Goal: Information Seeking & Learning: Check status

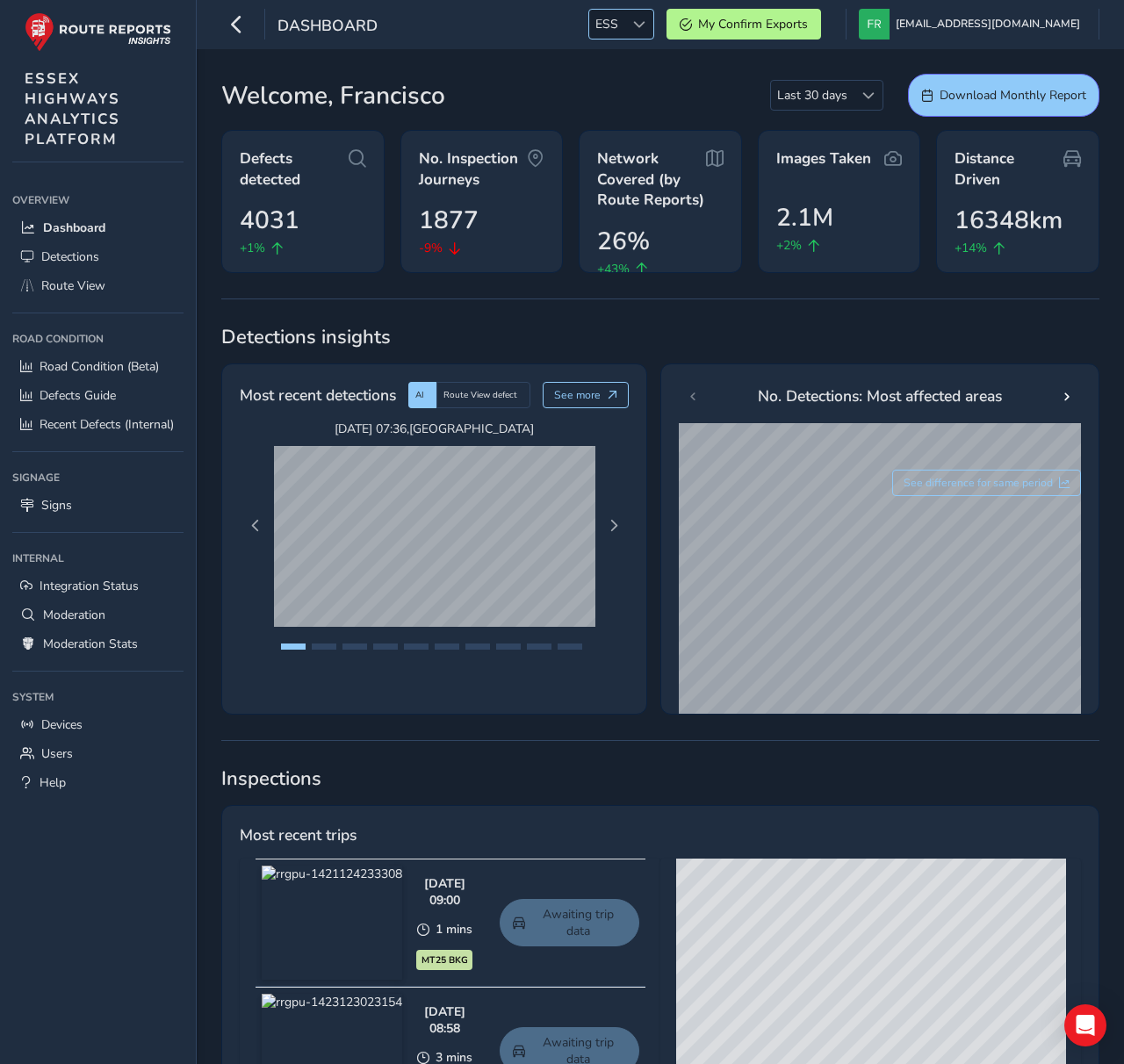
click at [624, 25] on span "ESS" at bounding box center [606, 24] width 35 height 29
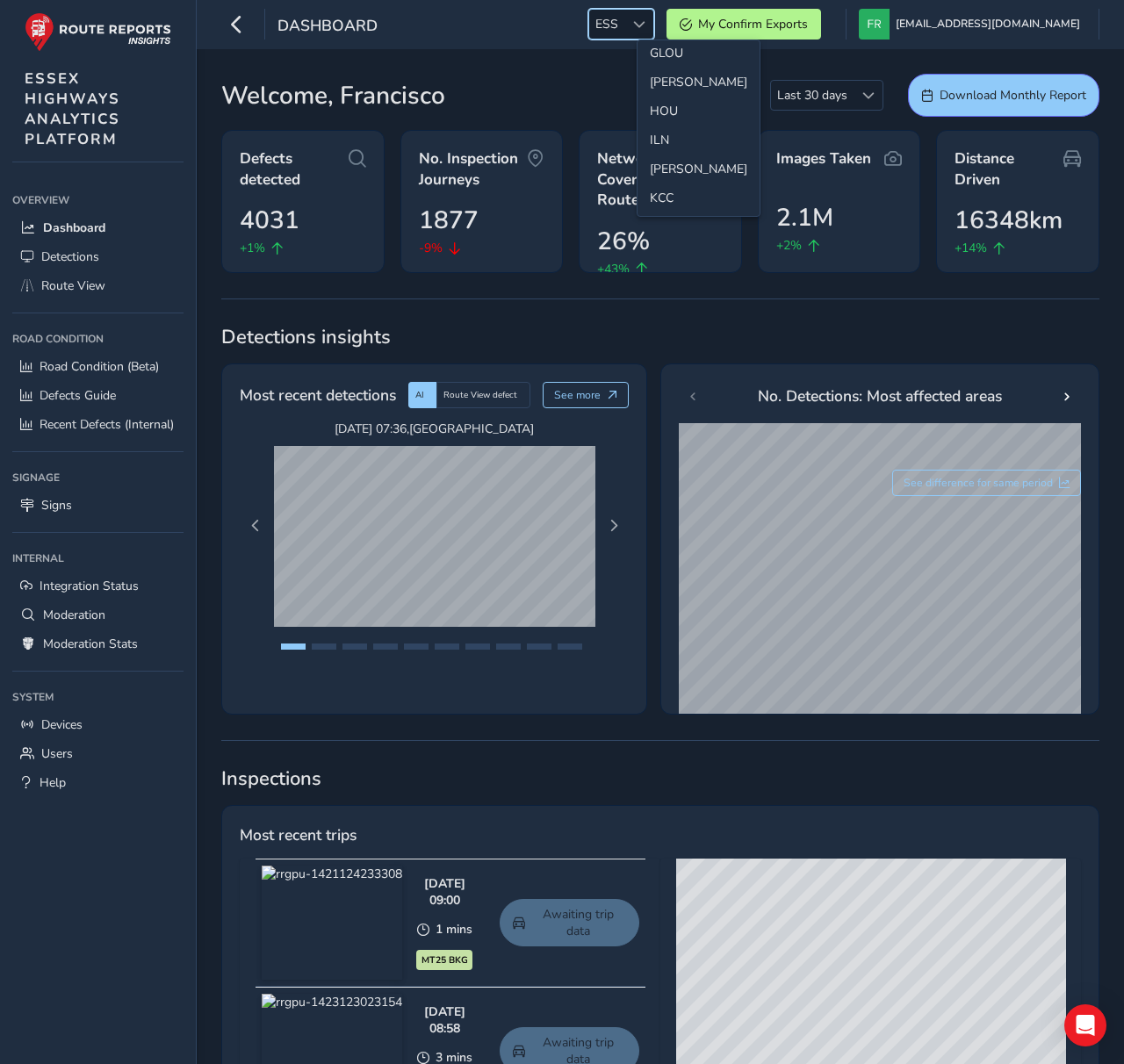
scroll to position [422, 0]
click at [683, 187] on li "LAN" at bounding box center [698, 190] width 122 height 29
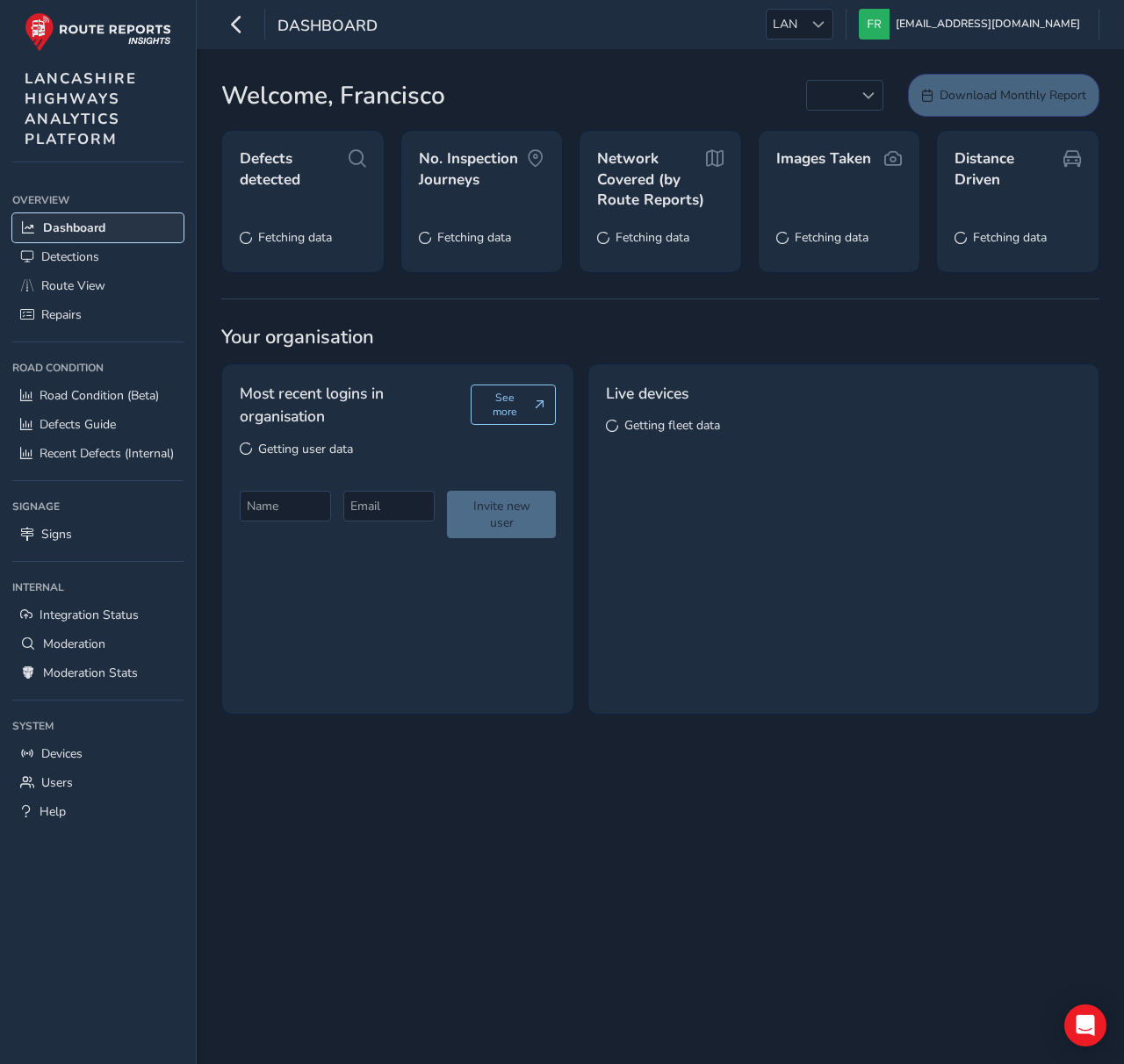
click at [82, 230] on span "Dashboard" at bounding box center [74, 227] width 62 height 17
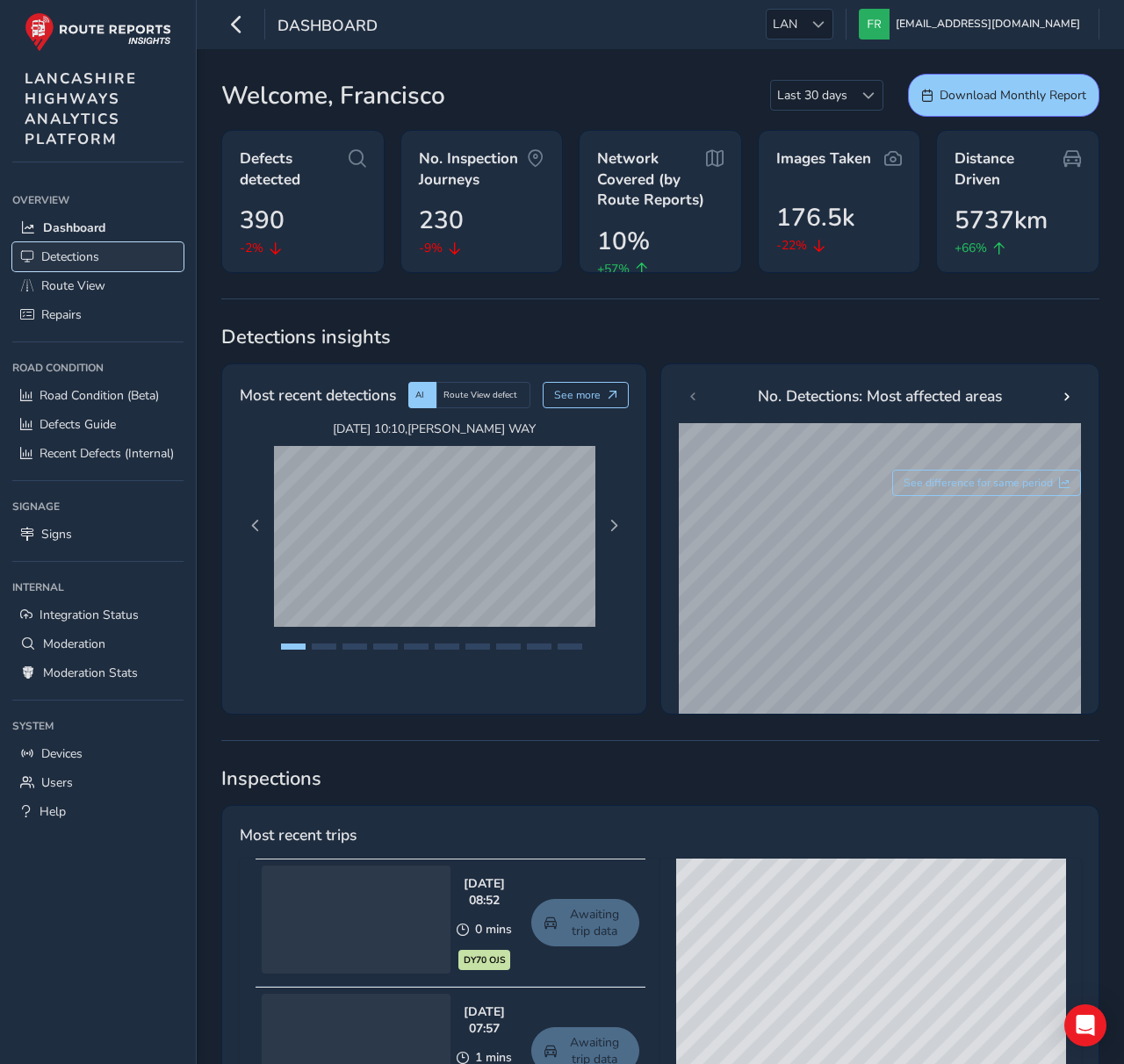
click at [79, 259] on span "Detections" at bounding box center [69, 257] width 58 height 17
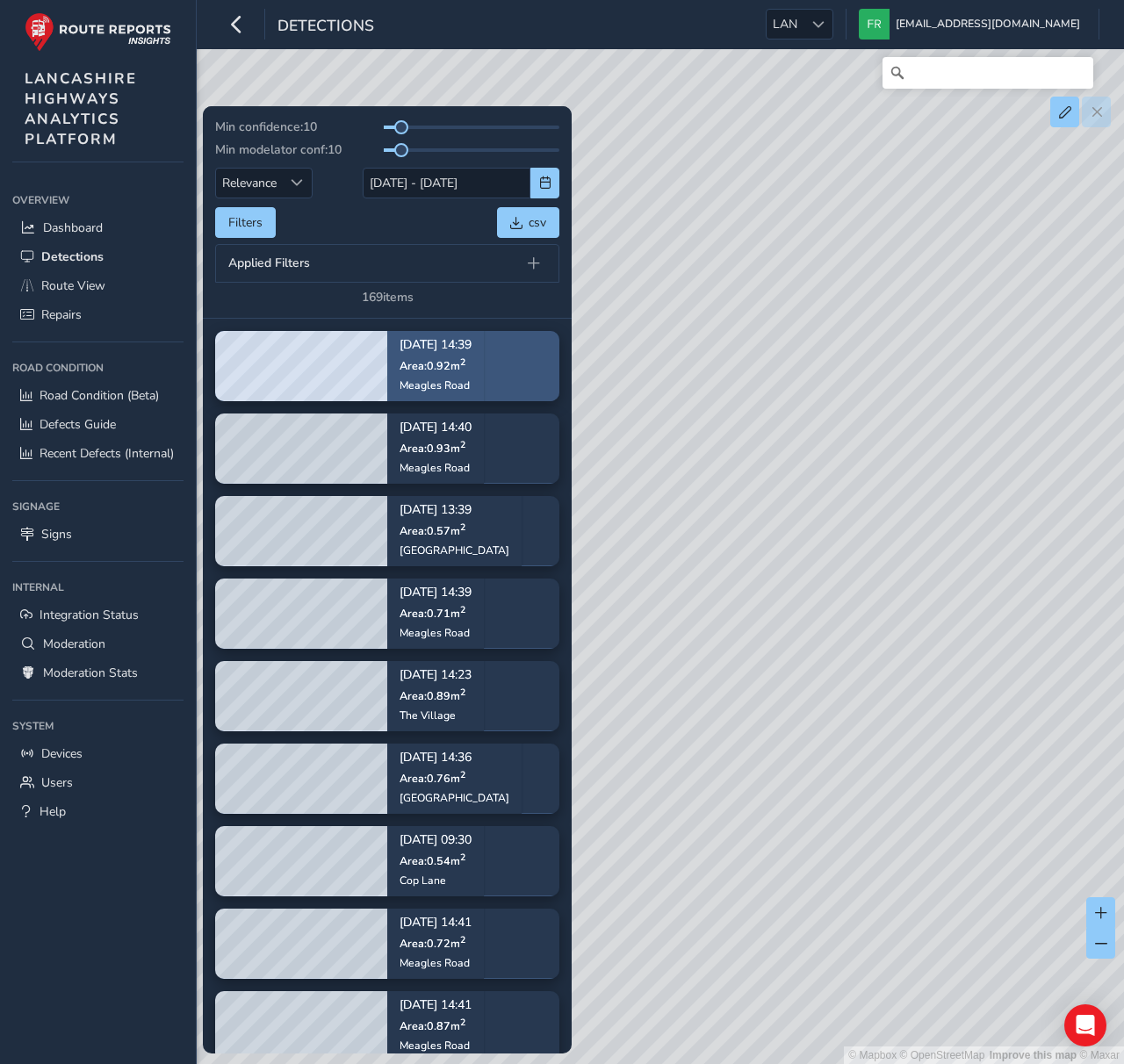
click at [472, 393] on div "[DATE] 14:39 Area: 0.92 m [STREET_ADDRESS]" at bounding box center [436, 365] width 72 height 77
